Goal: Task Accomplishment & Management: Manage account settings

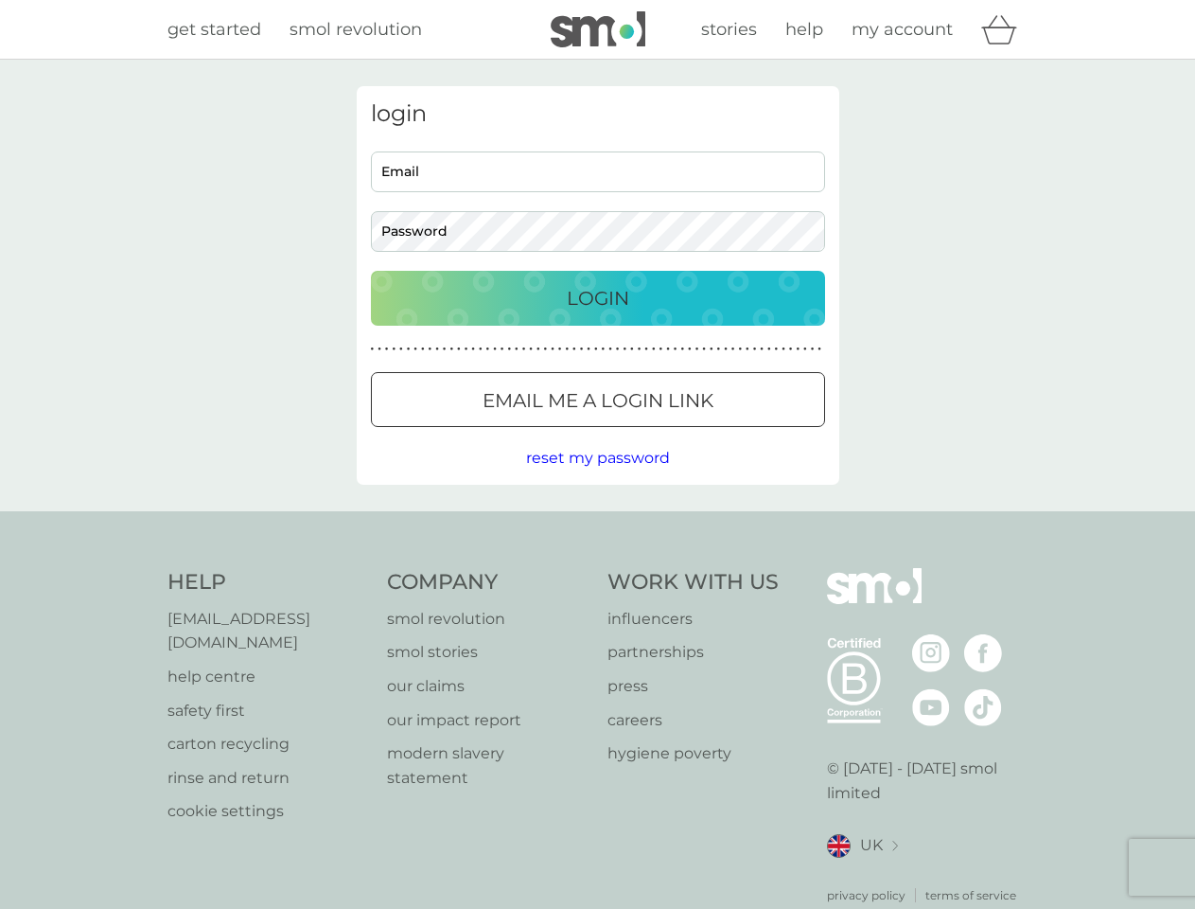
click at [1005, 29] on icon "basket" at bounding box center [1000, 29] width 36 height 29
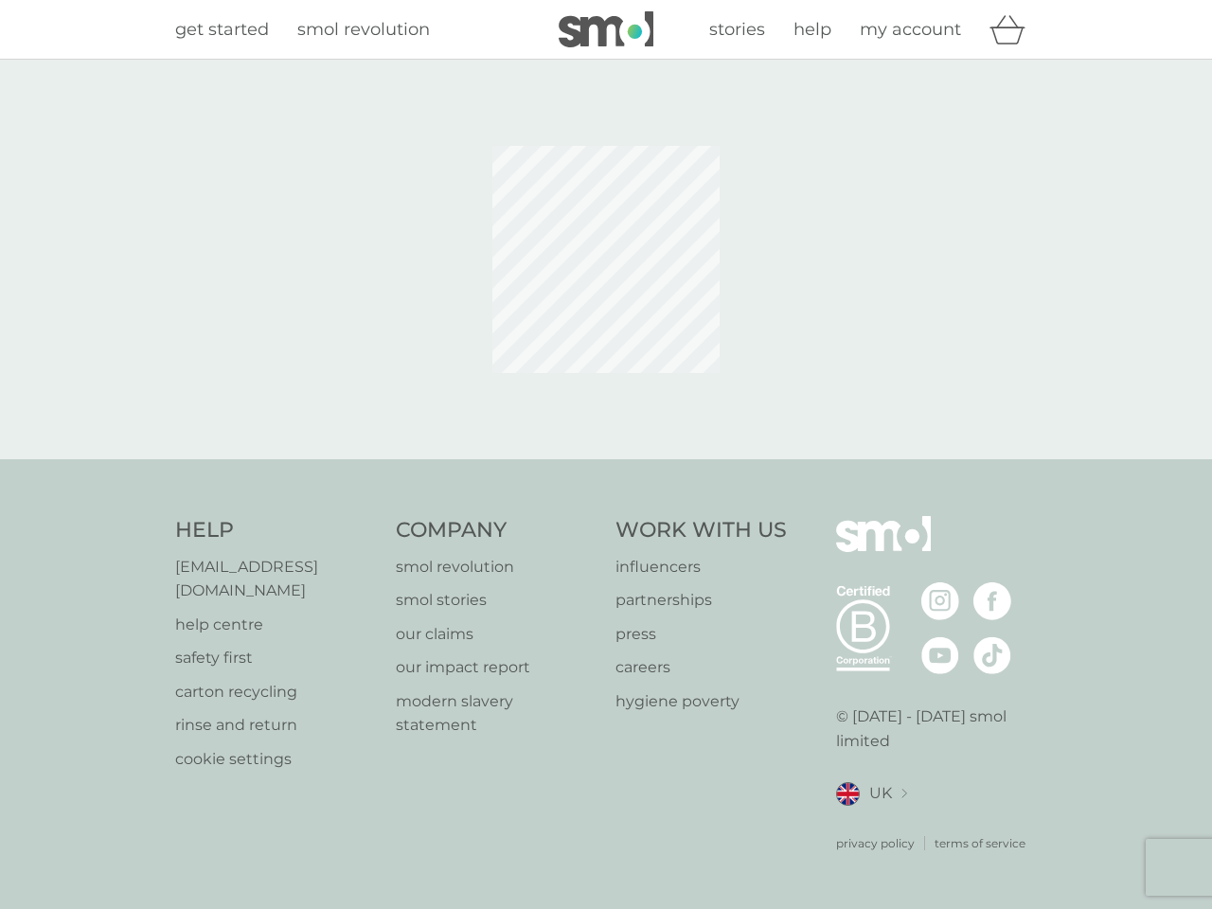
click at [598, 399] on div at bounding box center [605, 259] width 511 height 346
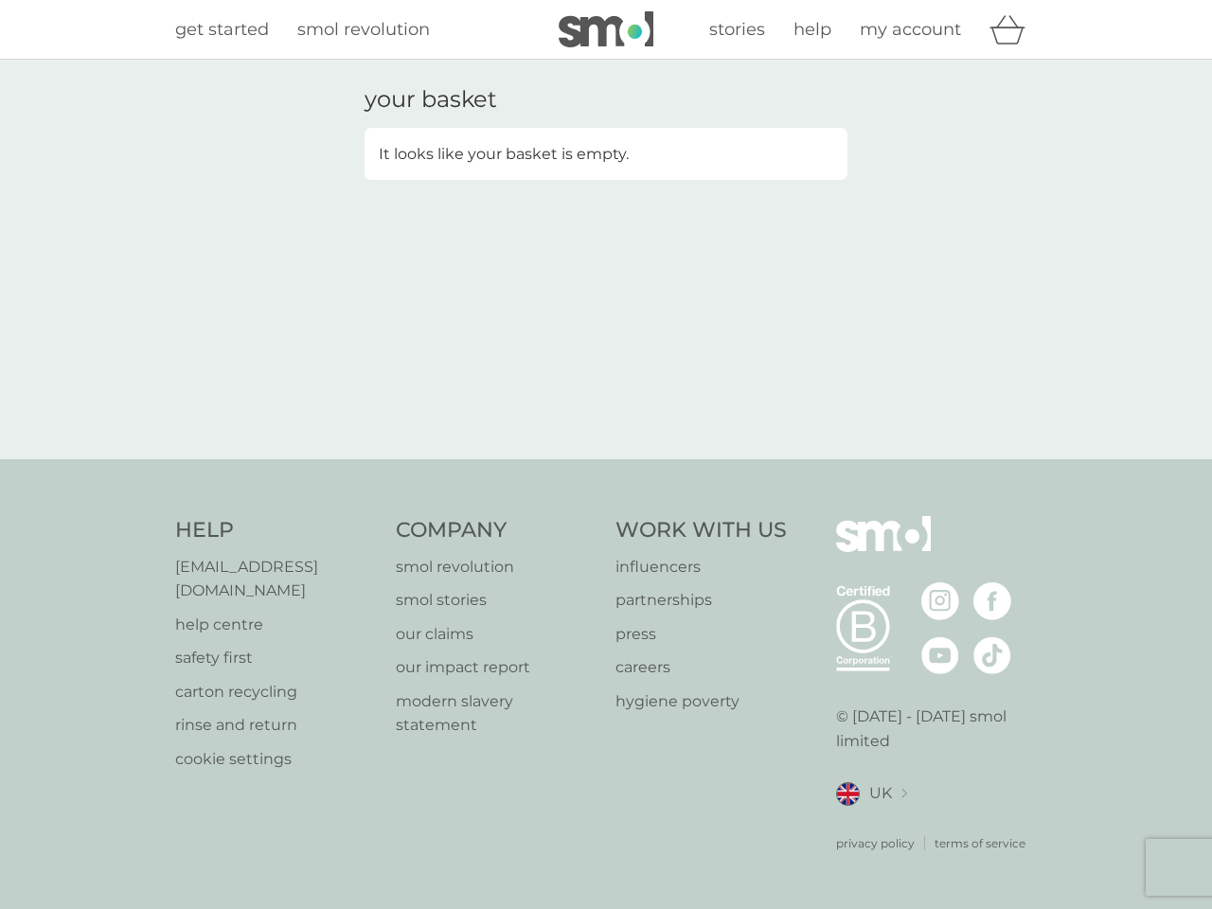
click at [597, 458] on div "your basket It looks like your basket is empty." at bounding box center [606, 259] width 1212 height 399
click at [862, 822] on div "privacy policy terms of service" at bounding box center [937, 829] width 202 height 46
